Goal: Task Accomplishment & Management: Manage account settings

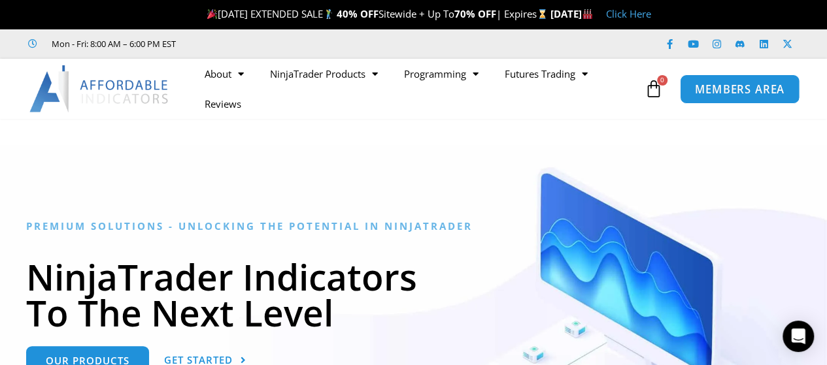
click at [731, 91] on span "MEMBERS AREA" at bounding box center [740, 89] width 90 height 11
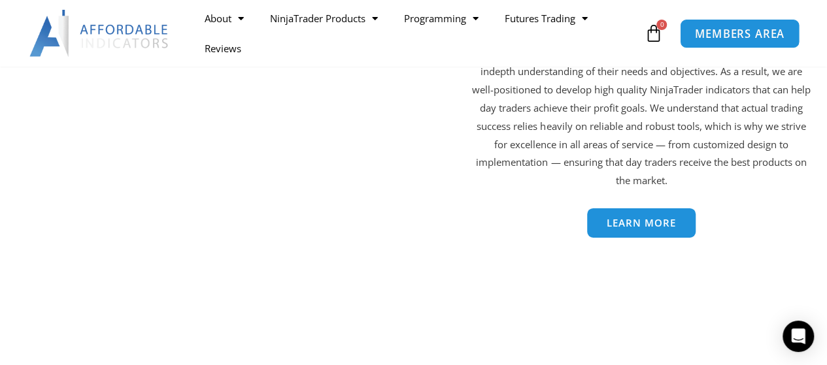
scroll to position [2183, 0]
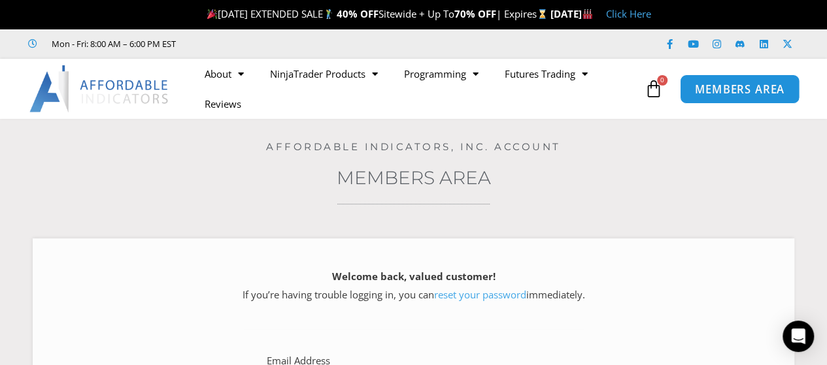
click at [755, 90] on span "MEMBERS AREA" at bounding box center [740, 89] width 90 height 11
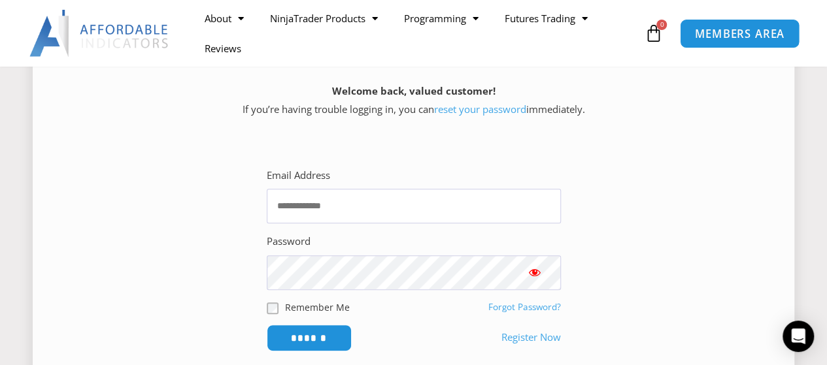
scroll to position [196, 0]
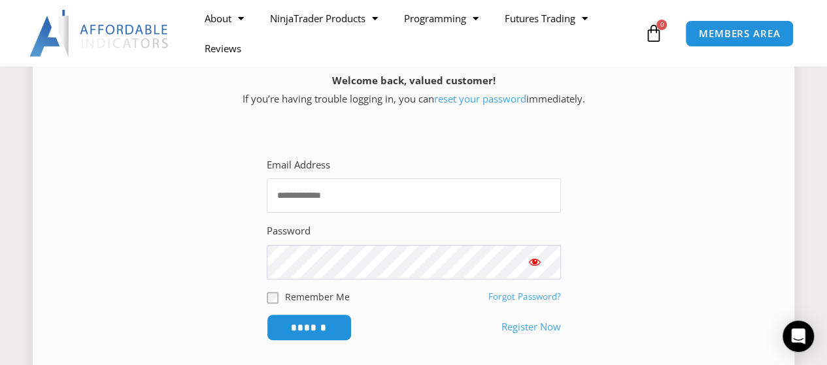
click at [310, 197] on input "Email Address" at bounding box center [414, 195] width 294 height 35
type input "**********"
click at [539, 262] on span "Show password" at bounding box center [534, 262] width 13 height 13
click at [535, 262] on span "Show password" at bounding box center [534, 262] width 13 height 13
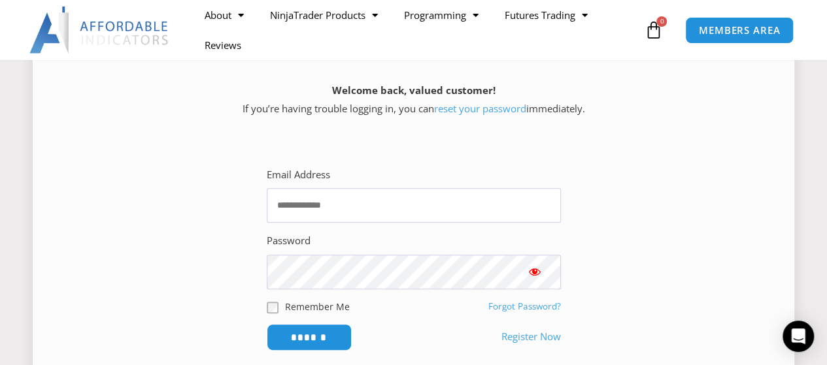
scroll to position [262, 0]
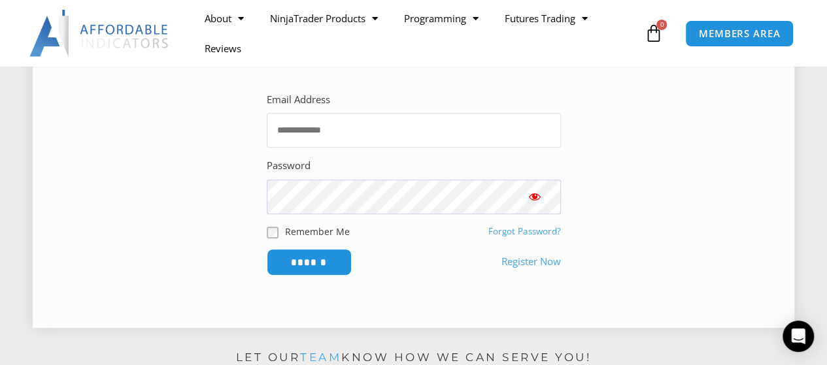
click at [319, 134] on input "Email Address" at bounding box center [414, 130] width 294 height 35
type input "**********"
click at [307, 265] on input "******" at bounding box center [309, 262] width 90 height 28
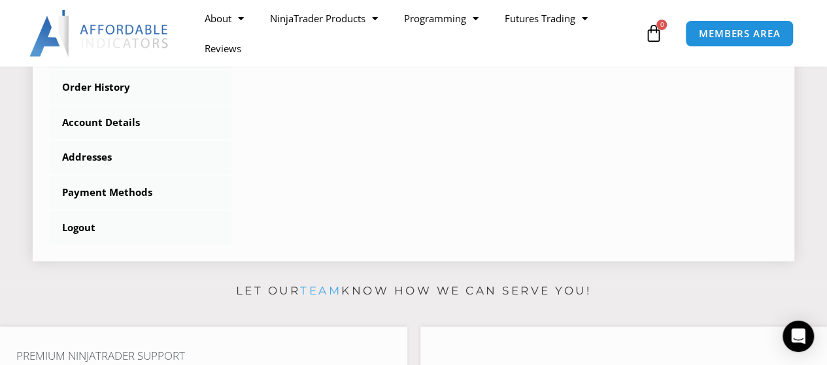
scroll to position [523, 0]
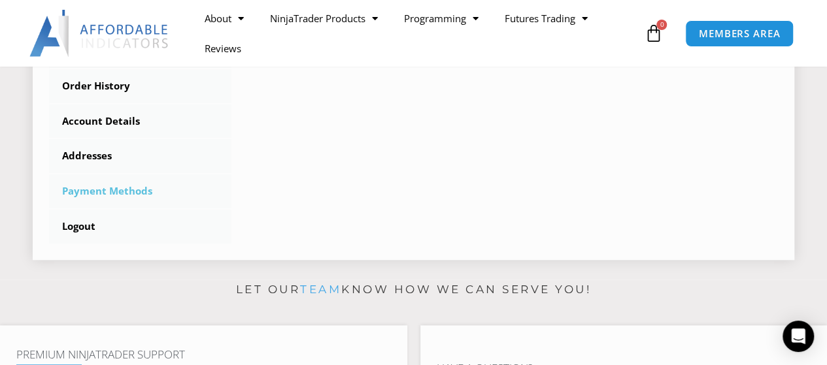
click at [118, 193] on link "Payment Methods" at bounding box center [140, 192] width 182 height 34
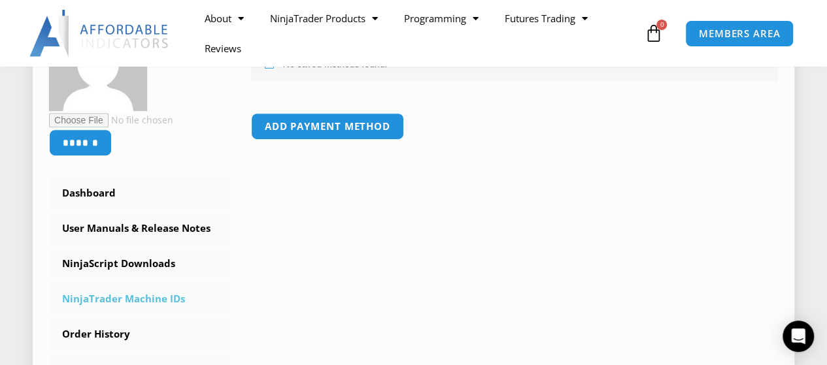
scroll to position [327, 0]
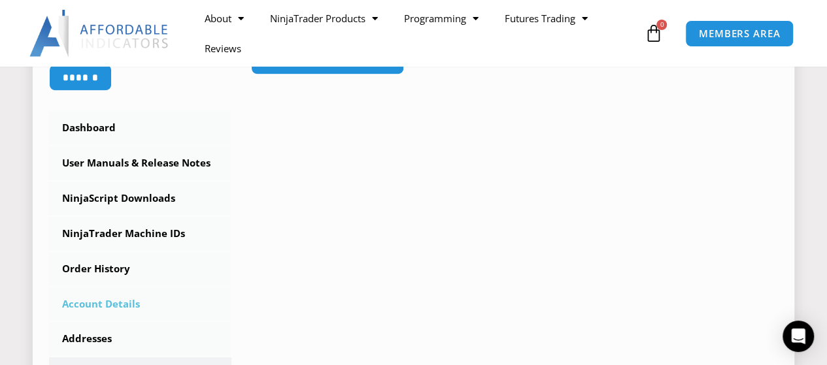
click at [124, 303] on link "Account Details" at bounding box center [140, 305] width 182 height 34
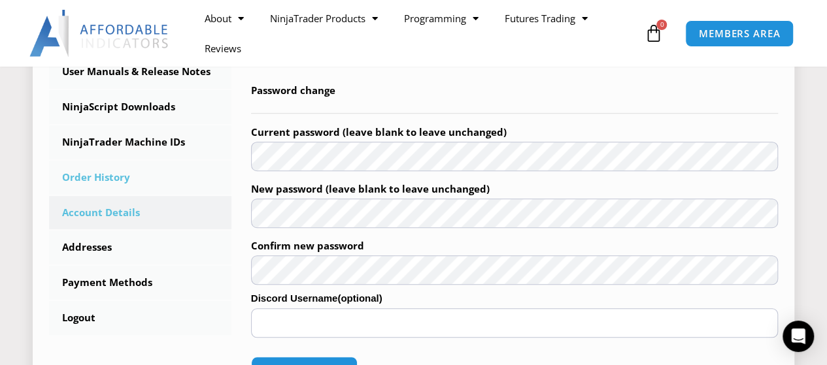
scroll to position [392, 0]
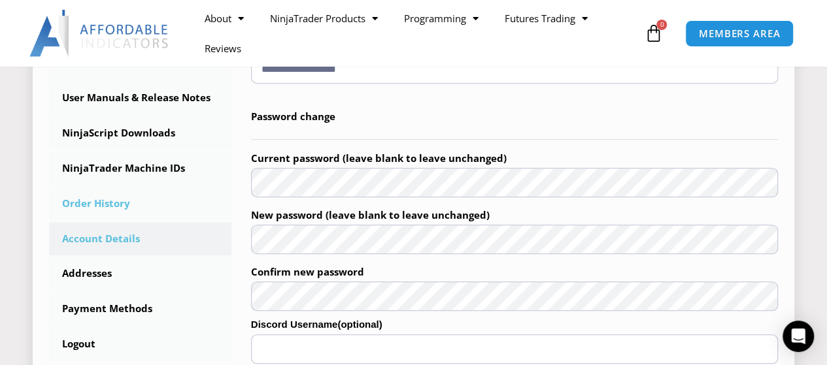
click at [109, 199] on link "Order History" at bounding box center [140, 204] width 182 height 34
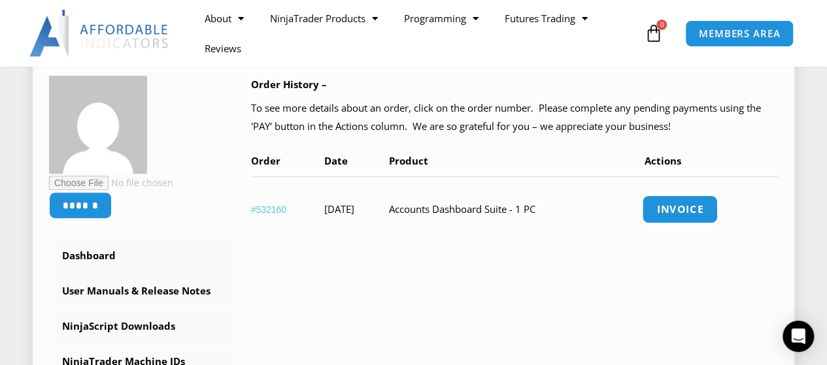
click at [671, 209] on link "Invoice" at bounding box center [681, 209] width 76 height 28
